Goal: Task Accomplishment & Management: Complete application form

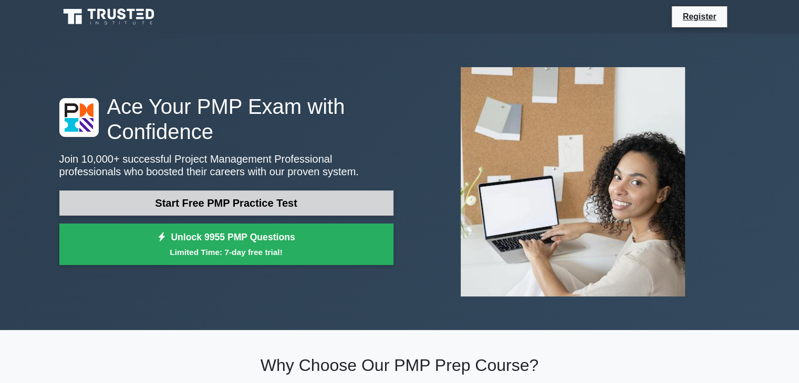
click at [204, 197] on link "Start Free PMP Practice Test" at bounding box center [226, 203] width 334 height 25
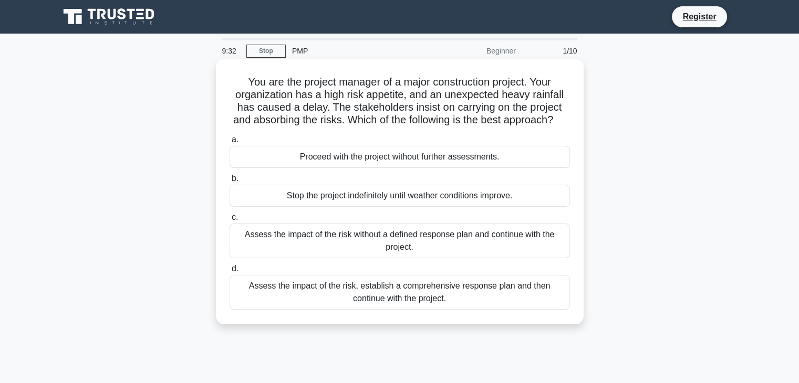
click at [380, 304] on div "Assess the impact of the risk, establish a comprehensive response plan and then…" at bounding box center [400, 292] width 340 height 35
click at [230, 273] on input "d. Assess the impact of the risk, establish a comprehensive response plan and t…" at bounding box center [230, 269] width 0 height 7
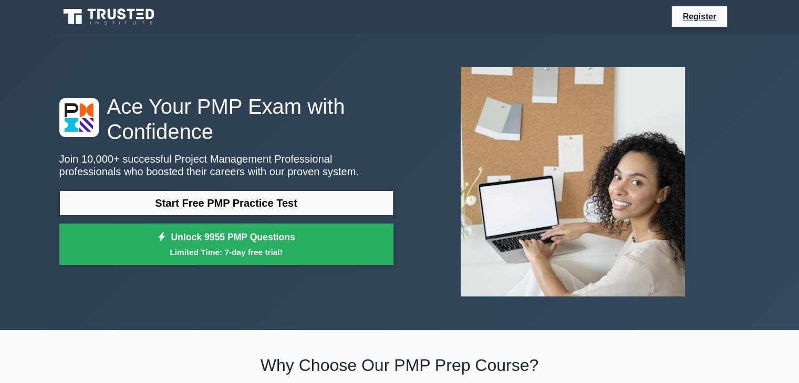
click at [270, 198] on link "Start Free PMP Practice Test" at bounding box center [226, 203] width 334 height 25
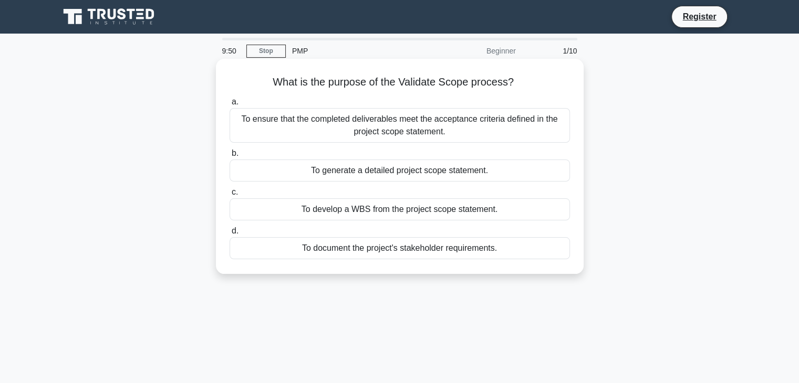
click at [409, 130] on div "To ensure that the completed deliverables meet the acceptance criteria defined …" at bounding box center [400, 125] width 340 height 35
click at [230, 106] on input "a. To ensure that the completed deliverables meet the acceptance criteria defin…" at bounding box center [230, 102] width 0 height 7
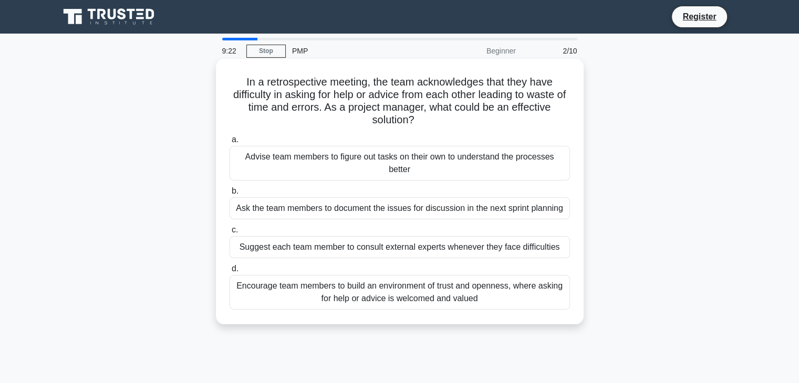
click at [425, 297] on div "Encourage team members to build an environment of trust and openness, where ask…" at bounding box center [400, 292] width 340 height 35
click at [230, 273] on input "d. Encourage team members to build an environment of trust and openness, where …" at bounding box center [230, 269] width 0 height 7
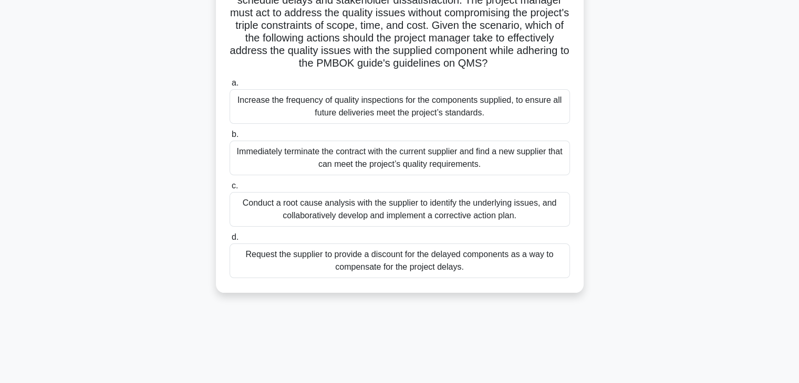
scroll to position [184, 0]
click at [370, 211] on div "Conduct a root cause analysis with the supplier to identify the underlying issu…" at bounding box center [400, 208] width 340 height 35
click at [230, 189] on input "c. Conduct a root cause analysis with the supplier to identify the underlying i…" at bounding box center [230, 185] width 0 height 7
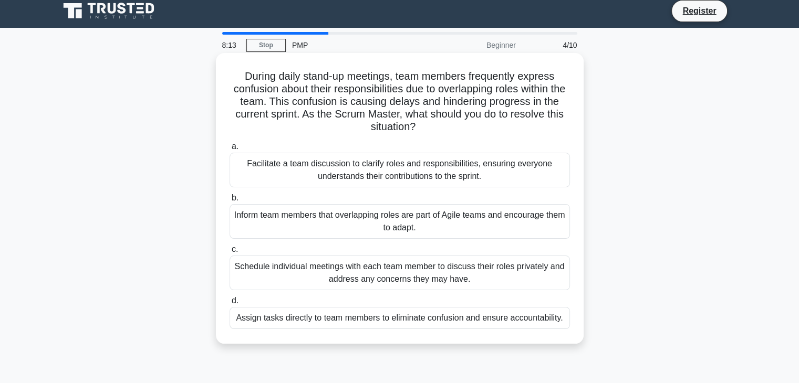
scroll to position [6, 0]
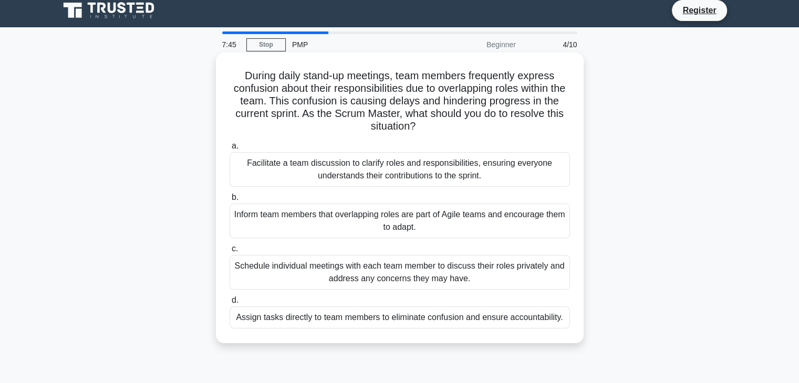
click at [392, 284] on div "Schedule individual meetings with each team member to discuss their roles priva…" at bounding box center [400, 272] width 340 height 35
click at [230, 253] on input "c. Schedule individual meetings with each team member to discuss their roles pr…" at bounding box center [230, 249] width 0 height 7
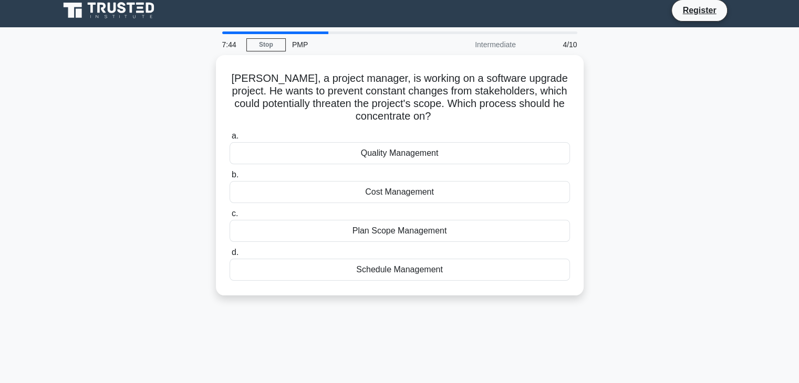
scroll to position [0, 0]
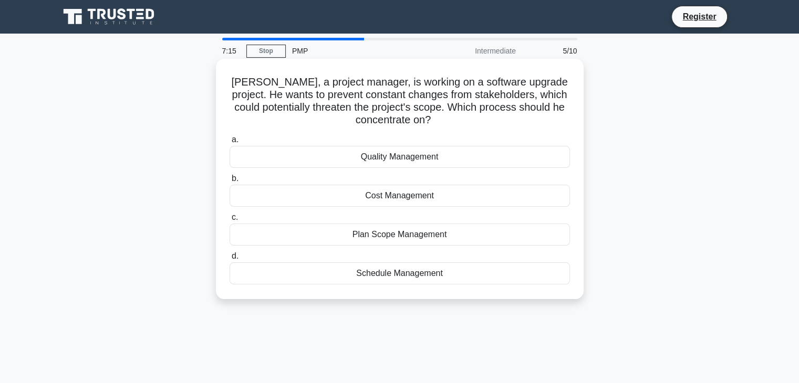
click at [410, 243] on div "Plan Scope Management" at bounding box center [400, 235] width 340 height 22
click at [230, 221] on input "c. Plan Scope Management" at bounding box center [230, 217] width 0 height 7
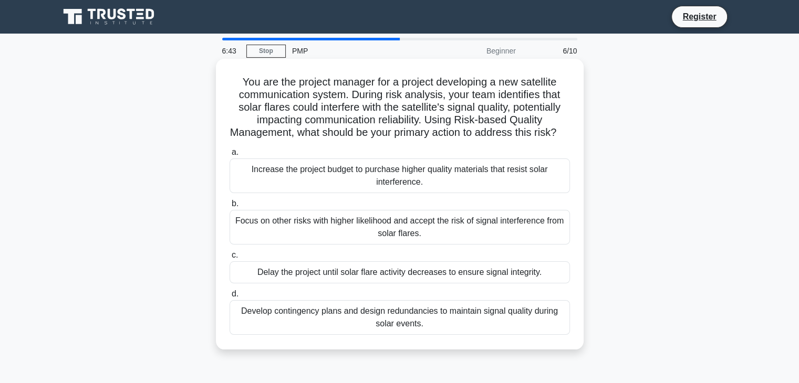
click at [435, 329] on div "Develop contingency plans and design redundancies to maintain signal quality du…" at bounding box center [400, 317] width 340 height 35
click at [230, 298] on input "d. Develop contingency plans and design redundancies to maintain signal quality…" at bounding box center [230, 294] width 0 height 7
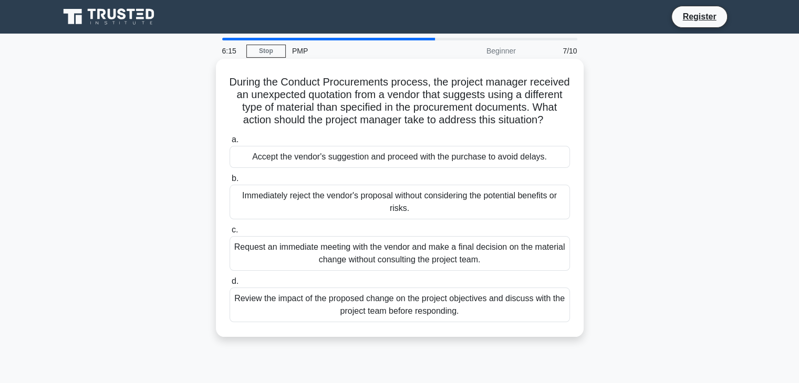
click at [390, 320] on div "Review the impact of the proposed change on the project objectives and discuss …" at bounding box center [400, 305] width 340 height 35
click at [230, 285] on input "d. Review the impact of the proposed change on the project objectives and discu…" at bounding box center [230, 281] width 0 height 7
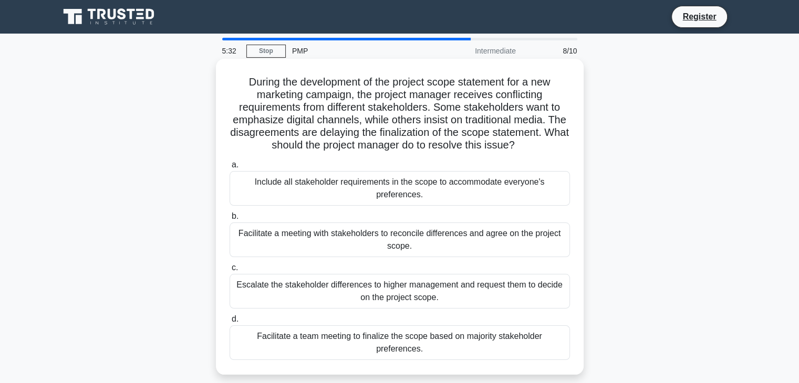
click at [407, 190] on div "Include all stakeholder requirements in the scope to accommodate everyone's pre…" at bounding box center [400, 188] width 340 height 35
click at [230, 169] on input "a. Include all stakeholder requirements in the scope to accommodate everyone's …" at bounding box center [230, 165] width 0 height 7
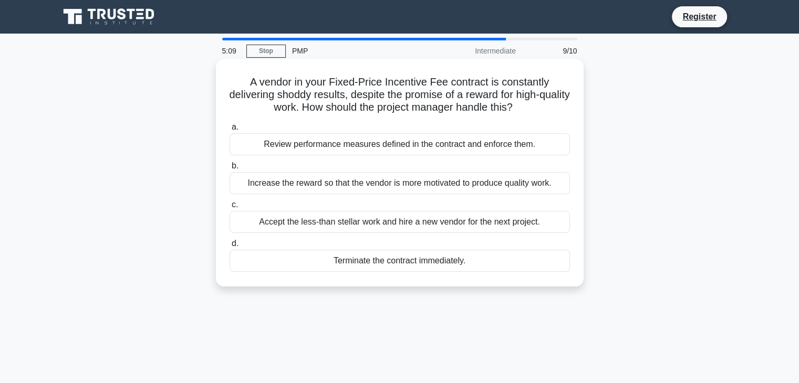
click at [373, 226] on div "Accept the less-than stellar work and hire a new vendor for the next project." at bounding box center [400, 222] width 340 height 22
click at [230, 209] on input "c. Accept the less-than stellar work and hire a new vendor for the next project." at bounding box center [230, 205] width 0 height 7
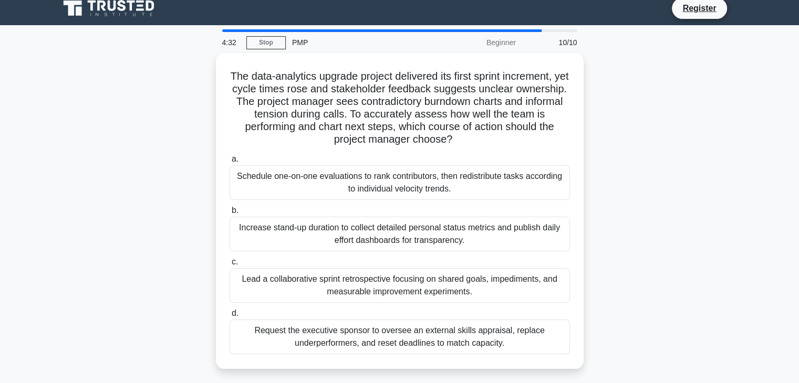
scroll to position [10, 0]
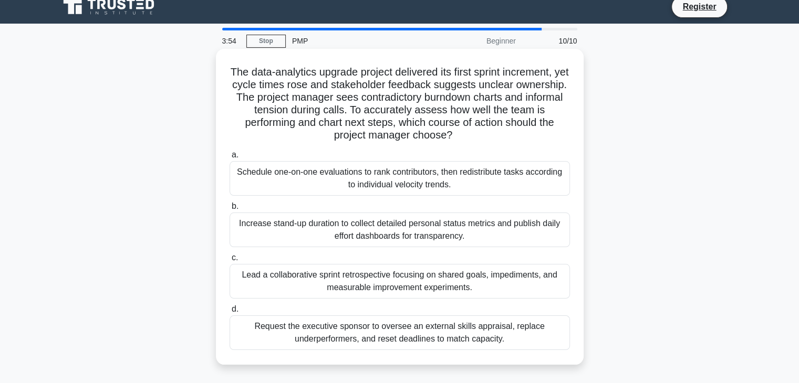
click at [368, 194] on div "Schedule one-on-one evaluations to rank contributors, then redistribute tasks a…" at bounding box center [400, 178] width 340 height 35
click at [230, 159] on input "a. Schedule one-on-one evaluations to rank contributors, then redistribute task…" at bounding box center [230, 155] width 0 height 7
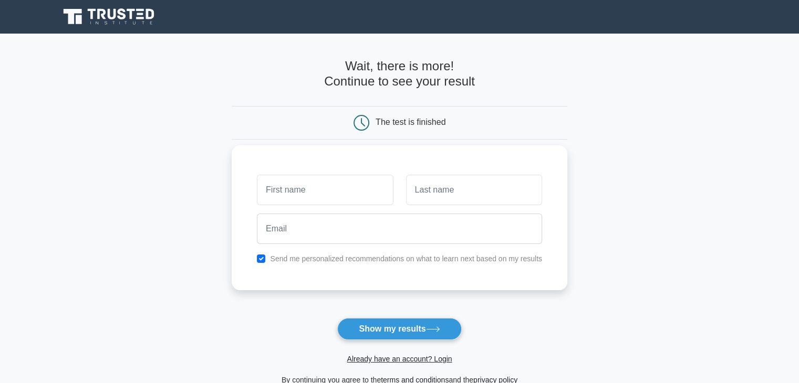
click at [372, 187] on input "text" at bounding box center [325, 190] width 136 height 30
type input "Sereine"
click at [443, 190] on input "text" at bounding box center [474, 190] width 136 height 30
type input "Mugwaneza"
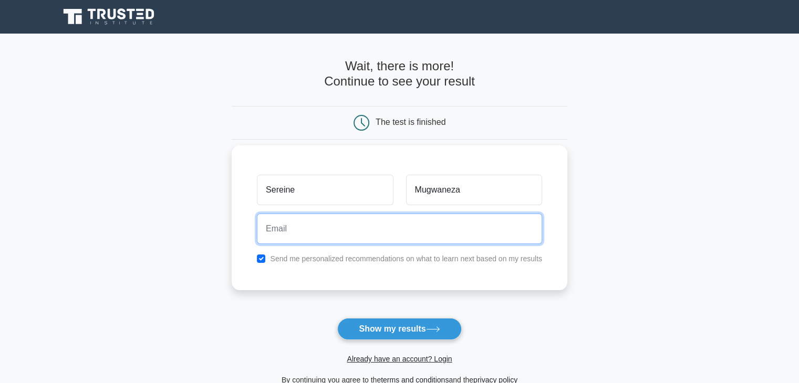
click at [424, 219] on input "email" at bounding box center [399, 229] width 285 height 30
type input "[EMAIL_ADDRESS][PERSON_NAME][DOMAIN_NAME]"
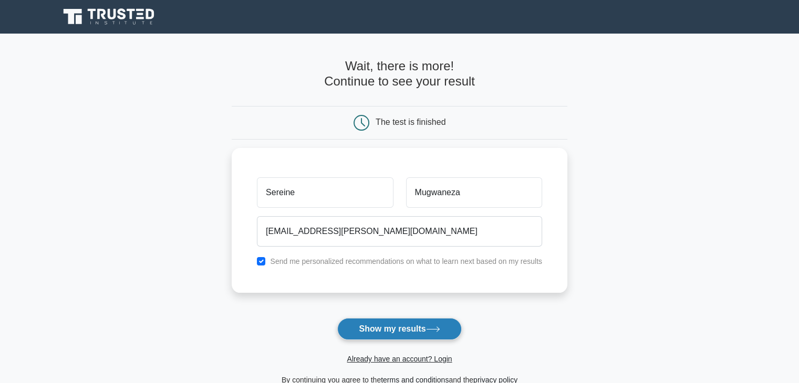
click at [401, 328] on button "Show my results" at bounding box center [399, 329] width 124 height 22
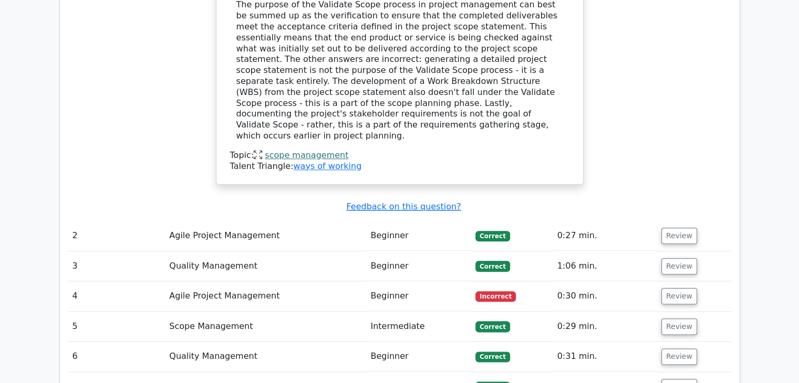
scroll to position [1170, 0]
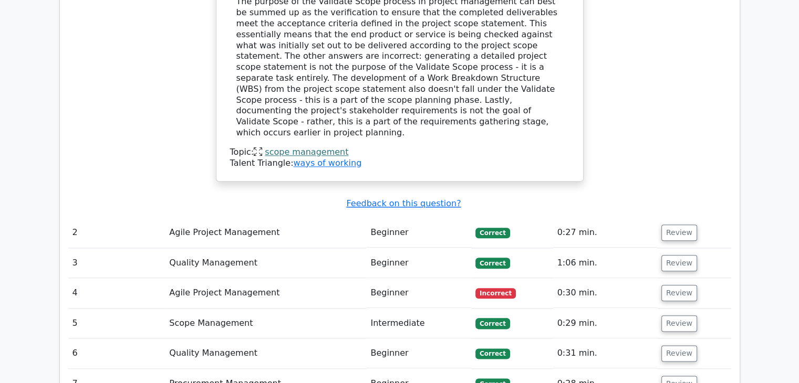
click at [238, 278] on td "Agile Project Management" at bounding box center [265, 293] width 201 height 30
click at [672, 285] on button "Review" at bounding box center [679, 293] width 36 height 16
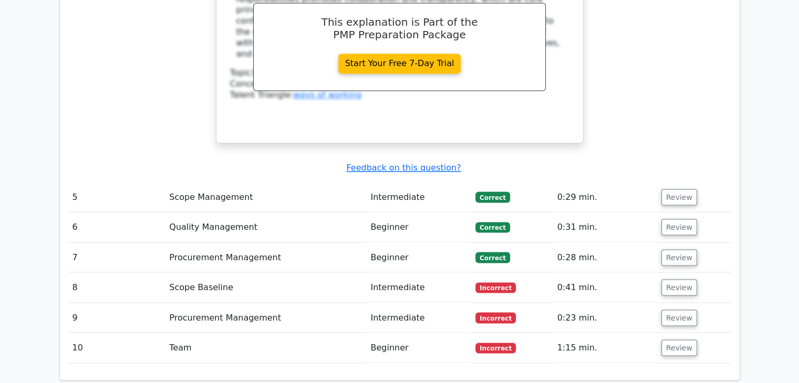
scroll to position [1802, 0]
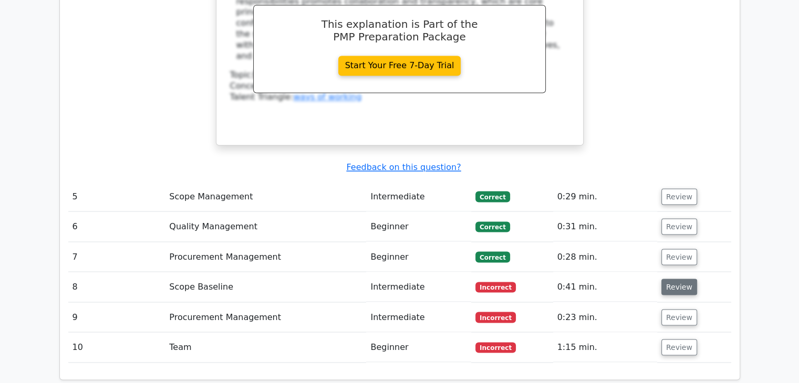
click at [668, 279] on button "Review" at bounding box center [679, 287] width 36 height 16
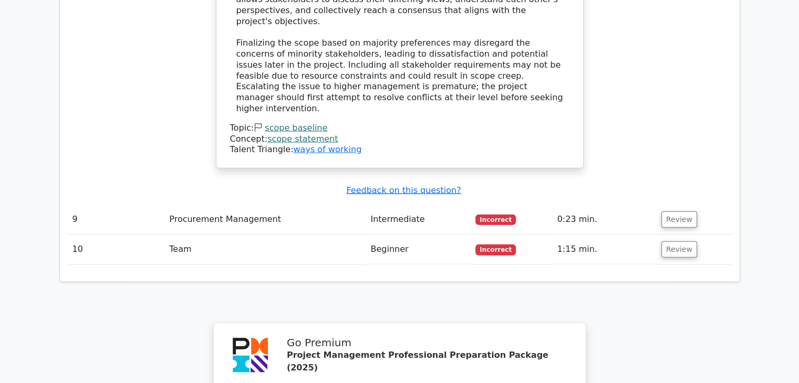
scroll to position [2497, 0]
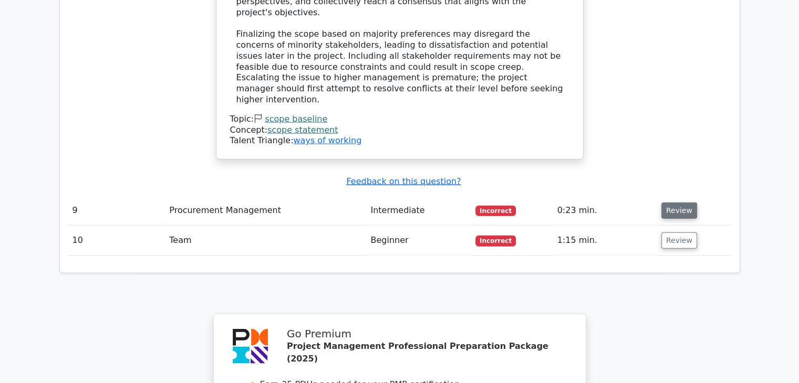
click at [679, 203] on button "Review" at bounding box center [679, 211] width 36 height 16
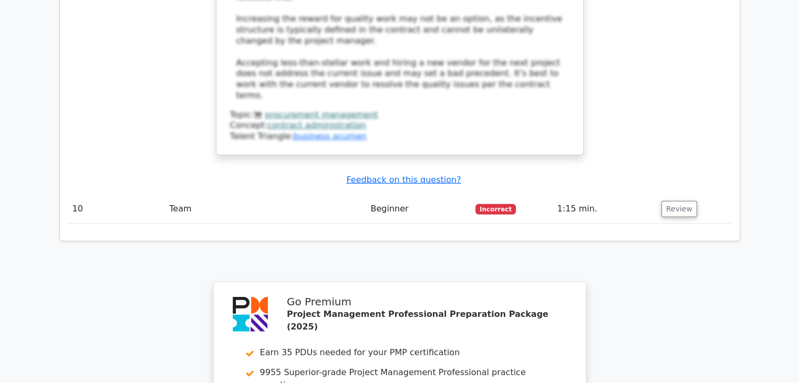
scroll to position [3117, 0]
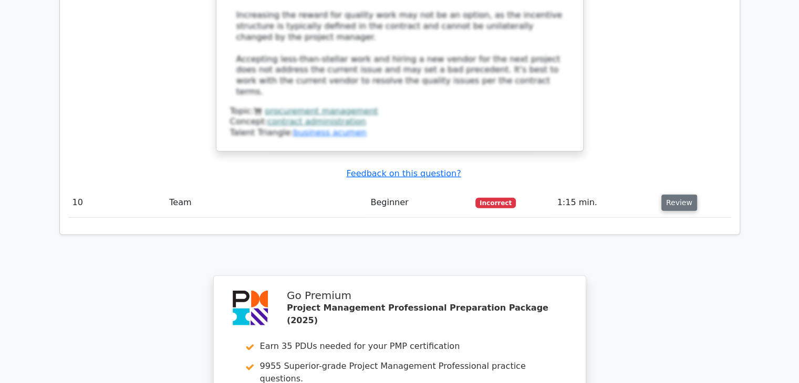
click at [687, 195] on button "Review" at bounding box center [679, 203] width 36 height 16
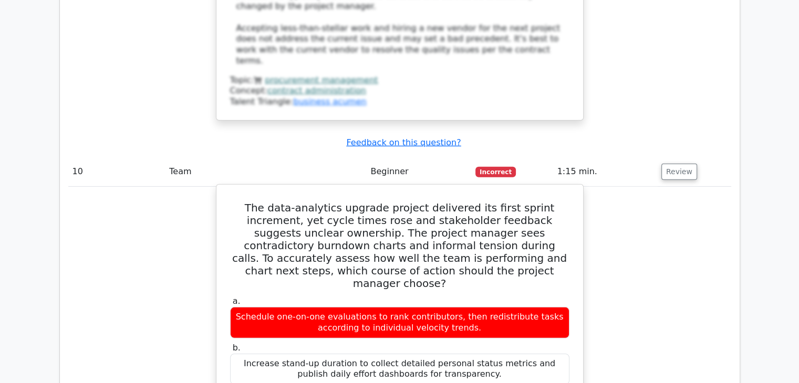
scroll to position [3149, 0]
